Goal: Use online tool/utility

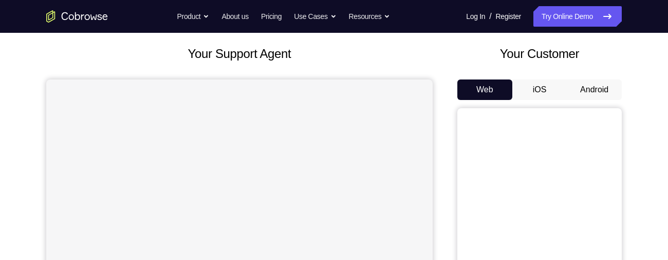
scroll to position [41, 0]
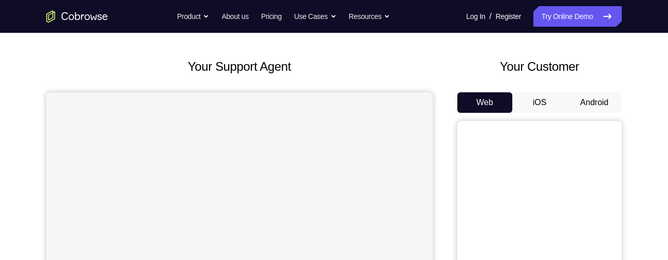
click at [594, 99] on button "Android" at bounding box center [594, 102] width 55 height 21
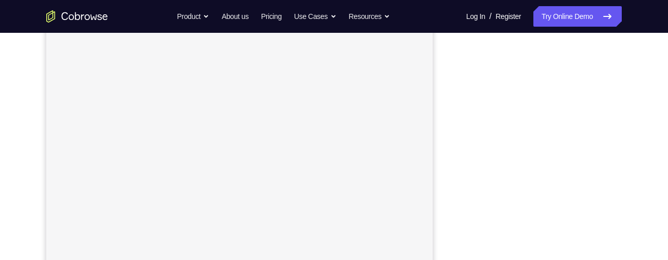
scroll to position [195, 0]
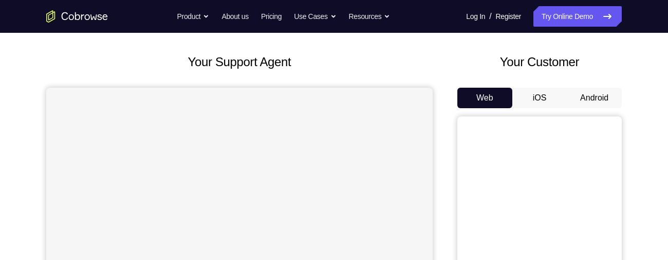
scroll to position [46, 0]
click at [590, 93] on button "Android" at bounding box center [594, 97] width 55 height 21
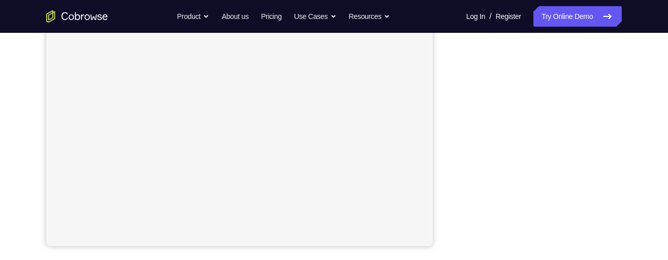
scroll to position [228, 0]
